Goal: Transaction & Acquisition: Book appointment/travel/reservation

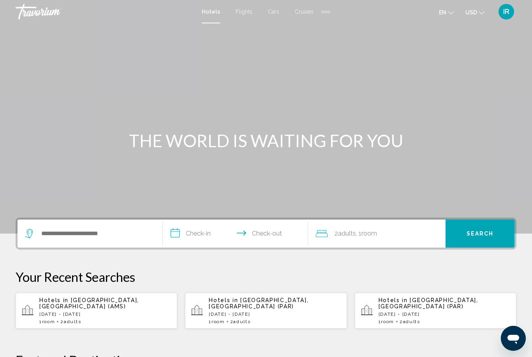
click at [305, 12] on span "Cruises" at bounding box center [304, 12] width 19 height 6
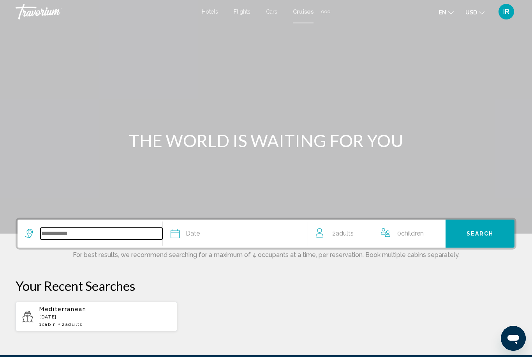
click at [107, 232] on input "Search widget" at bounding box center [101, 234] width 122 height 12
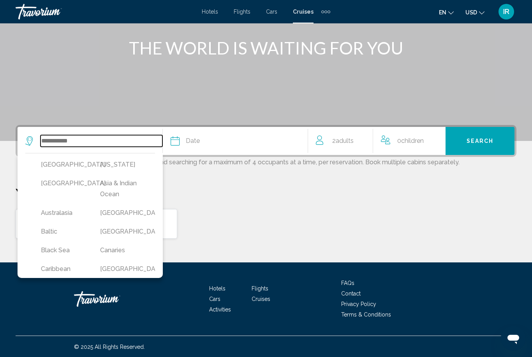
click at [102, 137] on input "Search widget" at bounding box center [101, 141] width 122 height 12
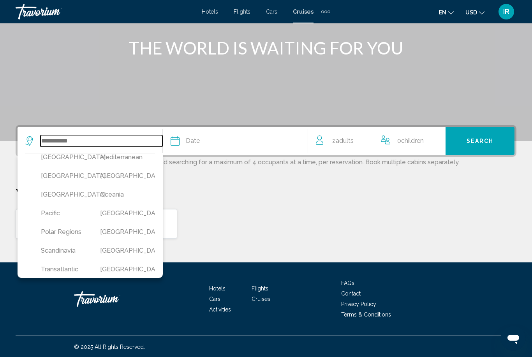
scroll to position [202, 0]
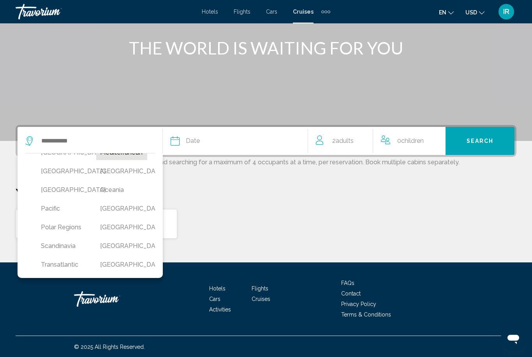
click at [141, 160] on button "Mediterranean" at bounding box center [121, 152] width 51 height 15
type input "**********"
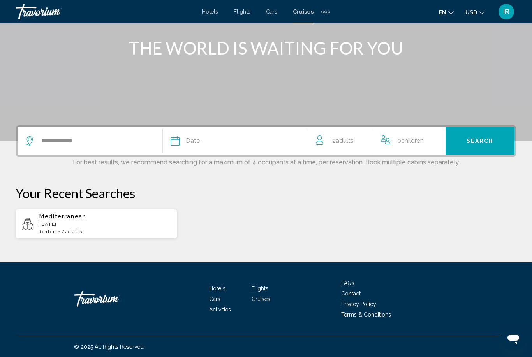
click at [218, 142] on div "Date" at bounding box center [239, 141] width 137 height 11
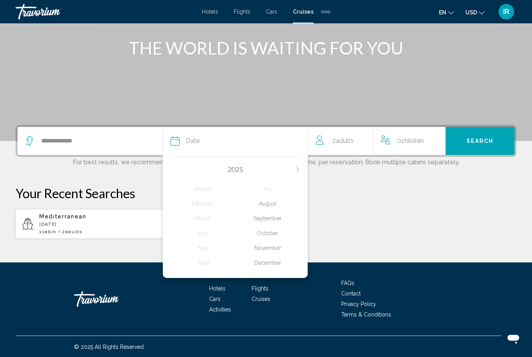
click at [293, 168] on div "2025" at bounding box center [235, 169] width 129 height 9
click at [296, 171] on icon "Next month" at bounding box center [297, 169] width 5 height 5
click at [177, 165] on div "[DATE] February March April May June July August September October November Dec…" at bounding box center [235, 215] width 145 height 125
click at [178, 171] on div "2026" at bounding box center [235, 169] width 129 height 9
click at [176, 167] on div "2026" at bounding box center [235, 169] width 129 height 9
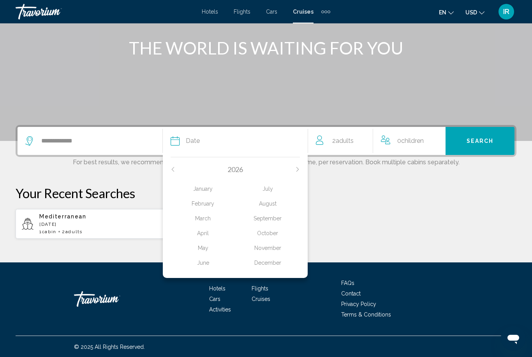
click at [169, 174] on div "[DATE] February March April May June July August September October November Dec…" at bounding box center [235, 215] width 145 height 125
click at [174, 170] on icon "Previous month" at bounding box center [173, 169] width 5 height 5
click at [285, 248] on div "November" at bounding box center [267, 248] width 65 height 14
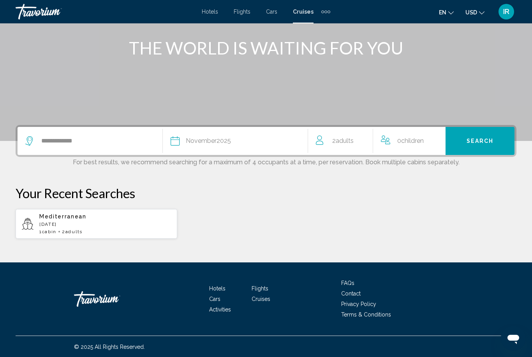
click at [474, 146] on button "Search" at bounding box center [479, 141] width 69 height 28
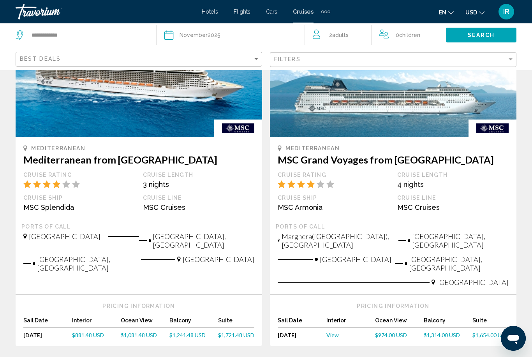
scroll to position [848, 0]
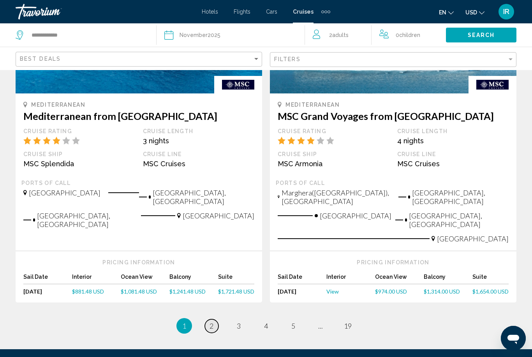
click at [215, 319] on link "page 2" at bounding box center [212, 326] width 14 height 14
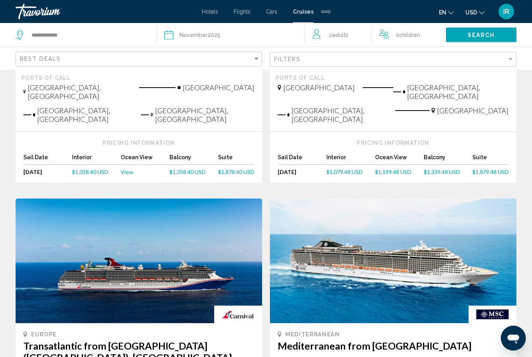
scroll to position [236, 0]
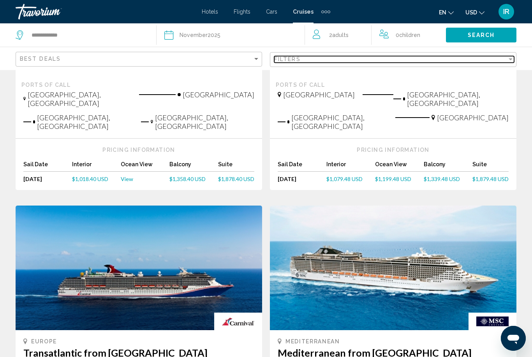
click at [401, 56] on div "Filters" at bounding box center [390, 59] width 233 height 6
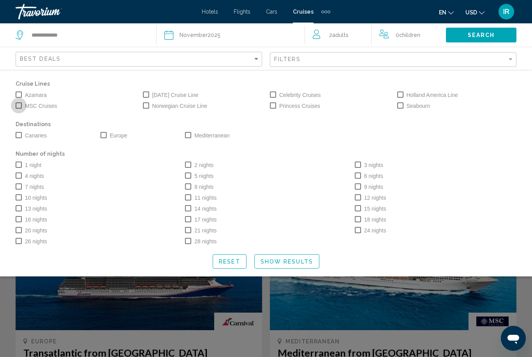
click at [19, 105] on span "Search widget" at bounding box center [19, 105] width 6 height 6
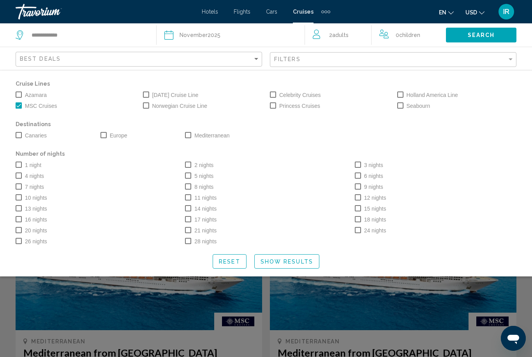
click at [18, 185] on span "Search widget" at bounding box center [19, 186] width 6 height 6
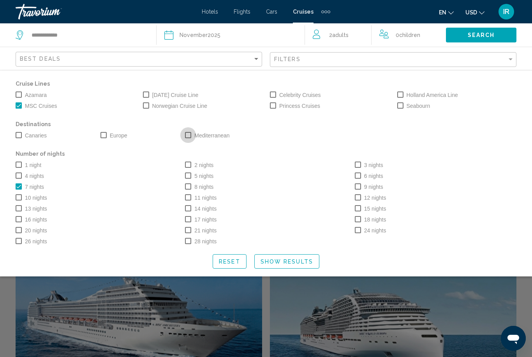
click at [188, 138] on span "Search widget" at bounding box center [188, 135] width 6 height 6
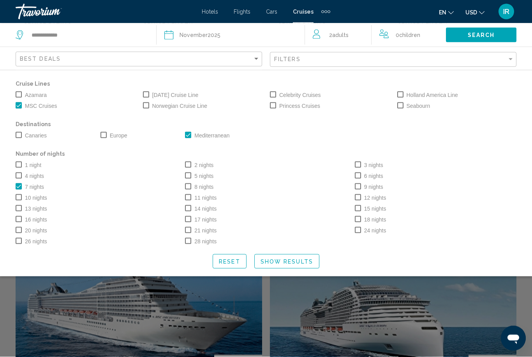
click at [294, 261] on span "Show Results" at bounding box center [287, 262] width 53 height 6
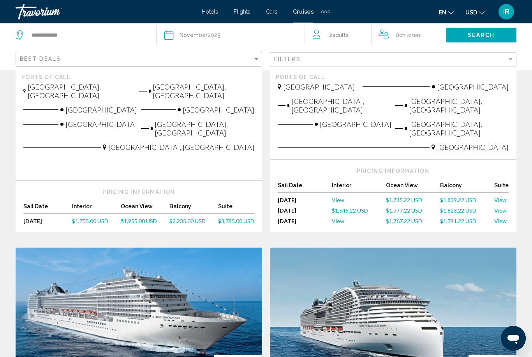
click at [472, 39] on span "Search" at bounding box center [481, 35] width 27 height 6
click at [481, 32] on span "Search" at bounding box center [481, 35] width 27 height 6
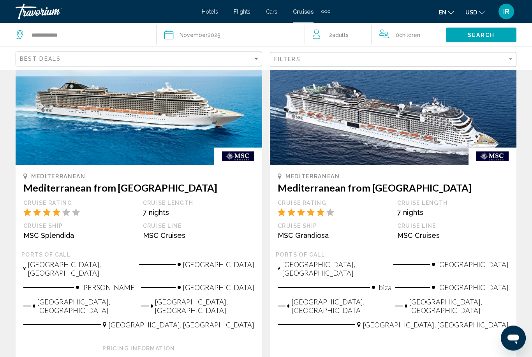
scroll to position [875, 0]
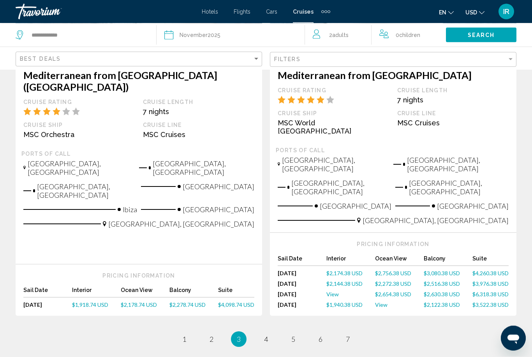
scroll to position [944, 0]
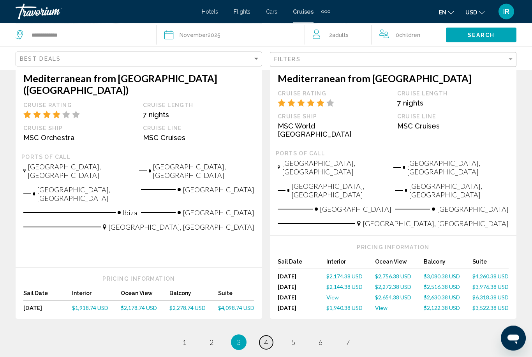
click at [270, 336] on link "page 4" at bounding box center [266, 343] width 14 height 14
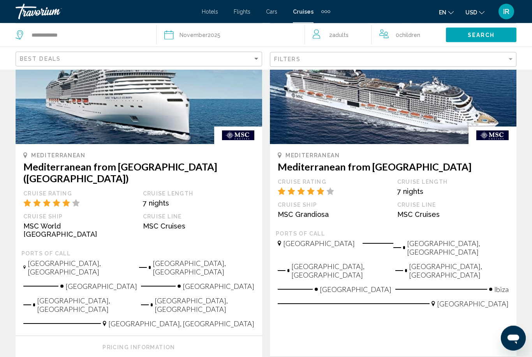
scroll to position [482, 0]
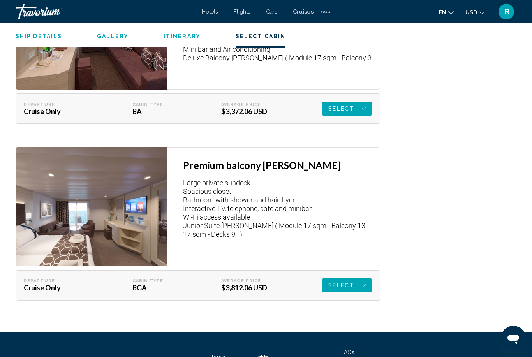
scroll to position [2071, 0]
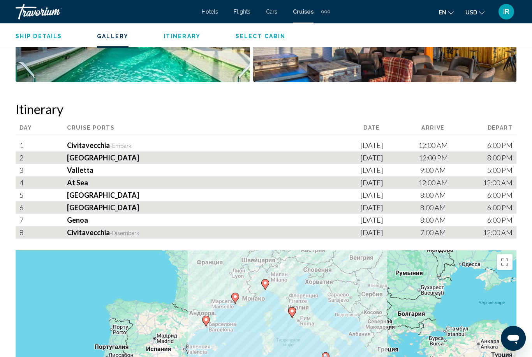
scroll to position [75, 0]
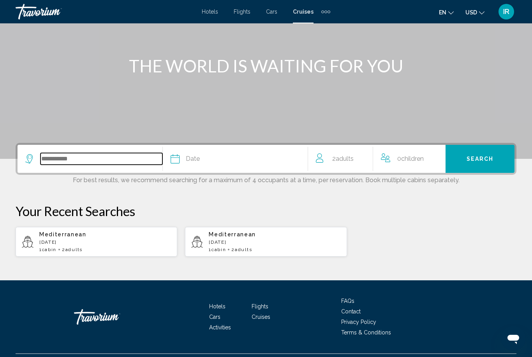
click at [114, 156] on input "Search widget" at bounding box center [101, 159] width 122 height 12
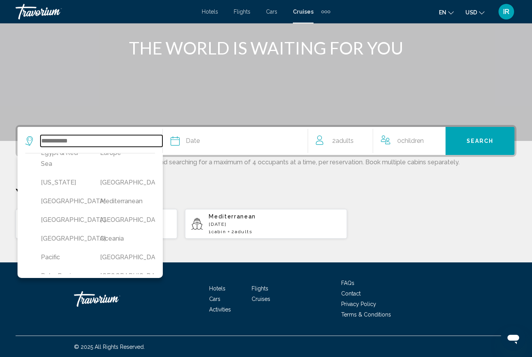
scroll to position [154, 0]
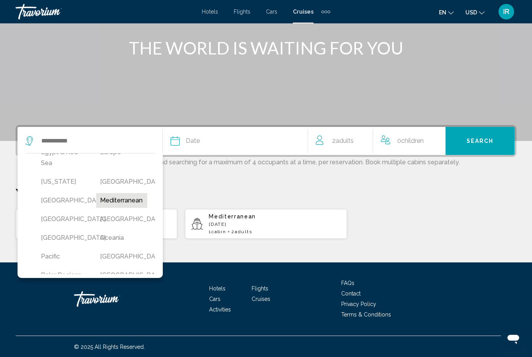
click at [132, 208] on button "Mediterranean" at bounding box center [121, 200] width 51 height 15
type input "**********"
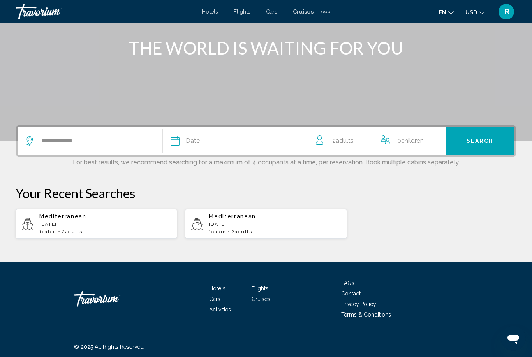
click at [225, 138] on div "Date" at bounding box center [239, 141] width 137 height 11
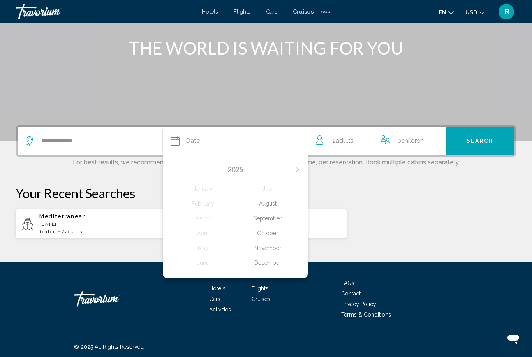
click at [283, 245] on div "November" at bounding box center [267, 248] width 65 height 14
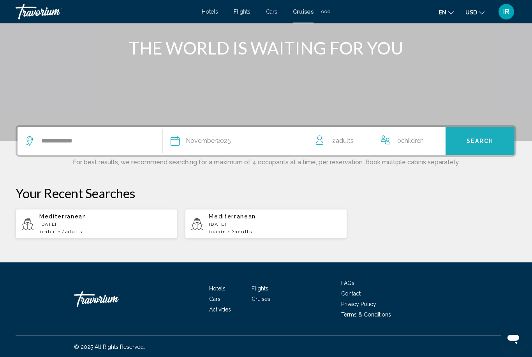
click at [468, 138] on span "Search" at bounding box center [480, 141] width 27 height 6
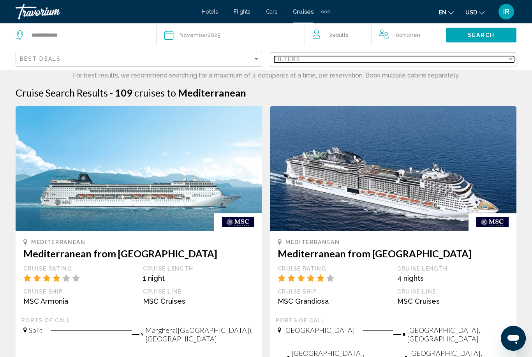
click at [340, 57] on div "Filters" at bounding box center [390, 59] width 233 height 6
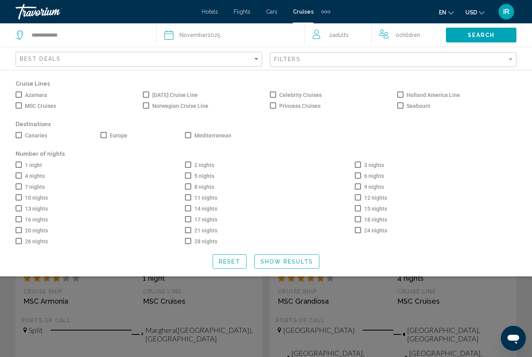
click at [24, 107] on label "MSC Cruises" at bounding box center [36, 105] width 40 height 9
click at [20, 189] on span "Search widget" at bounding box center [19, 186] width 6 height 6
click at [187, 132] on span "Search widget" at bounding box center [188, 135] width 6 height 6
click at [296, 265] on span "Show Results" at bounding box center [287, 262] width 53 height 6
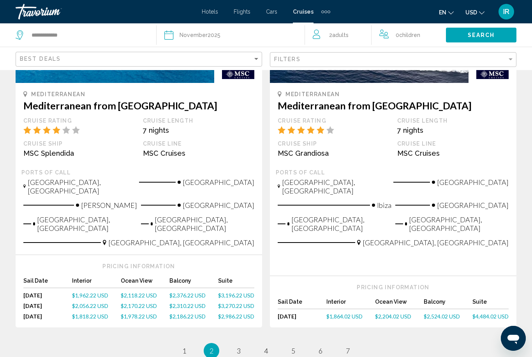
scroll to position [965, 0]
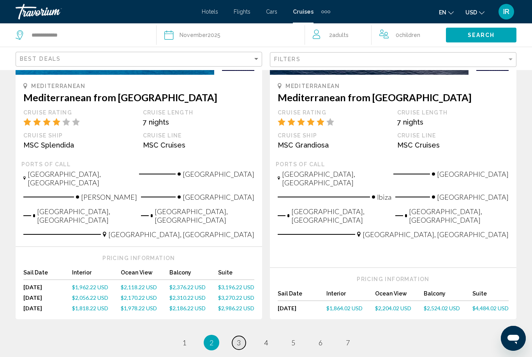
click at [243, 336] on link "page 3" at bounding box center [239, 343] width 14 height 14
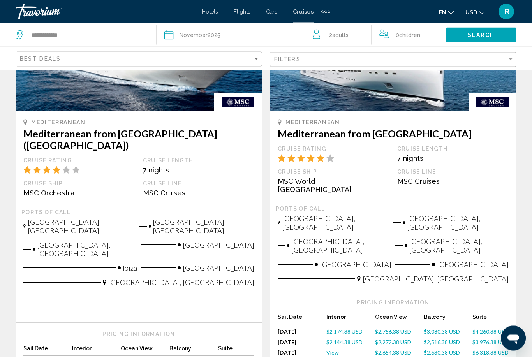
scroll to position [950, 0]
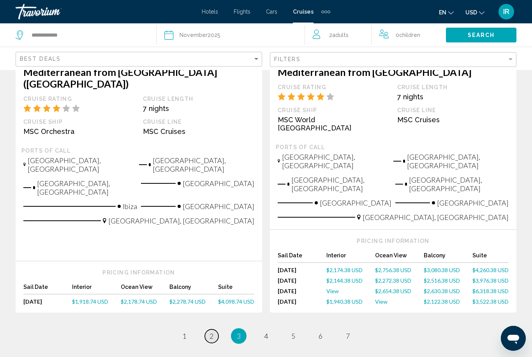
click at [209, 332] on span "2" at bounding box center [211, 336] width 4 height 9
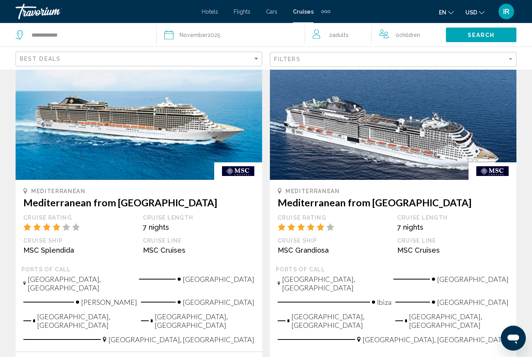
scroll to position [859, 0]
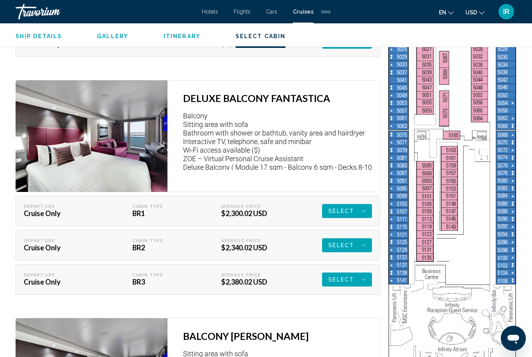
scroll to position [1579, 0]
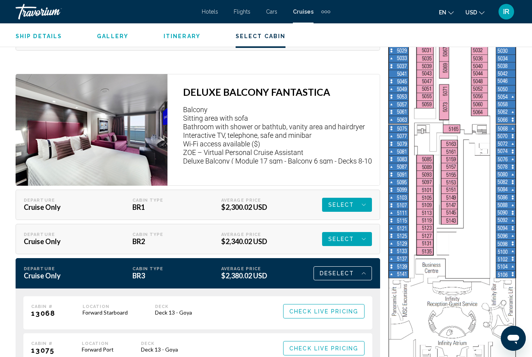
scroll to position [1604, 0]
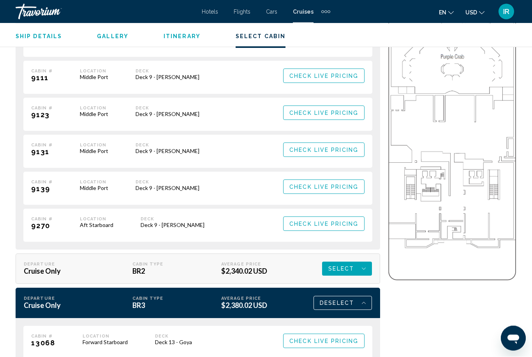
scroll to position [2005, 0]
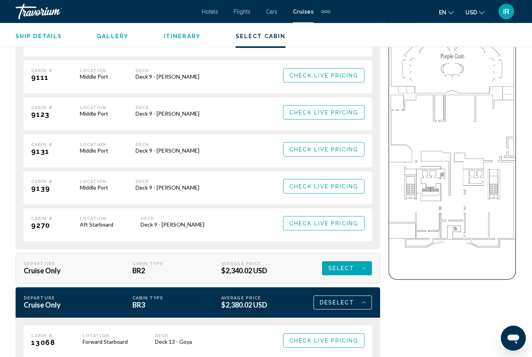
click at [330, 225] on span "Check Live Pricing" at bounding box center [323, 224] width 69 height 6
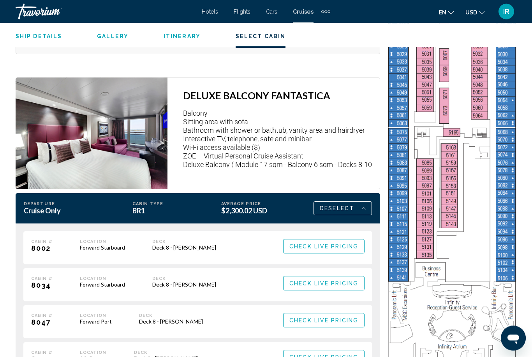
scroll to position [1575, 0]
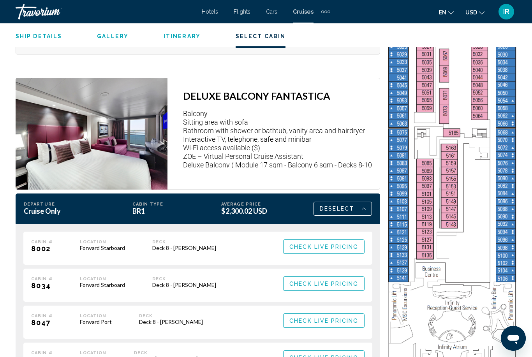
click at [360, 204] on div "Deselect" at bounding box center [343, 208] width 46 height 13
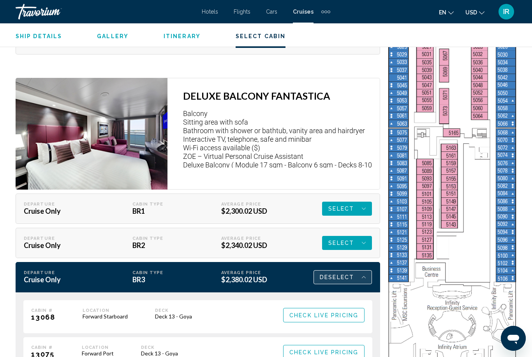
click at [364, 276] on icon "Main content" at bounding box center [364, 277] width 4 height 9
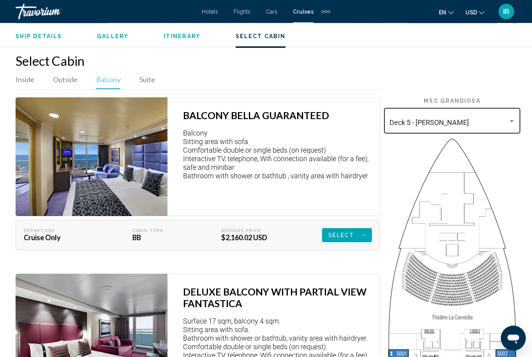
scroll to position [1198, 0]
click at [501, 114] on div "Deck 5 - [PERSON_NAME]" at bounding box center [452, 120] width 126 height 28
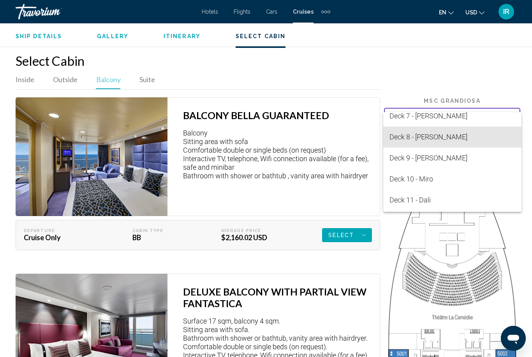
scroll to position [61, 0]
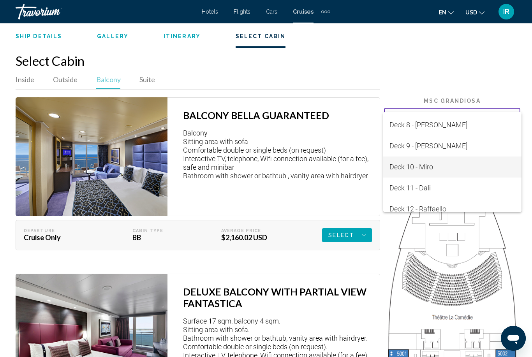
click at [432, 169] on span "Deck 10 - Miro" at bounding box center [452, 167] width 126 height 21
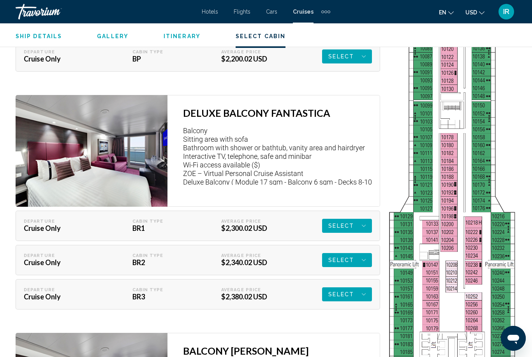
scroll to position [1559, 0]
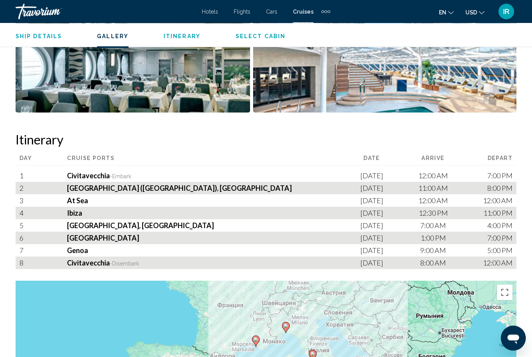
scroll to position [776, 0]
